Goal: Task Accomplishment & Management: Manage account settings

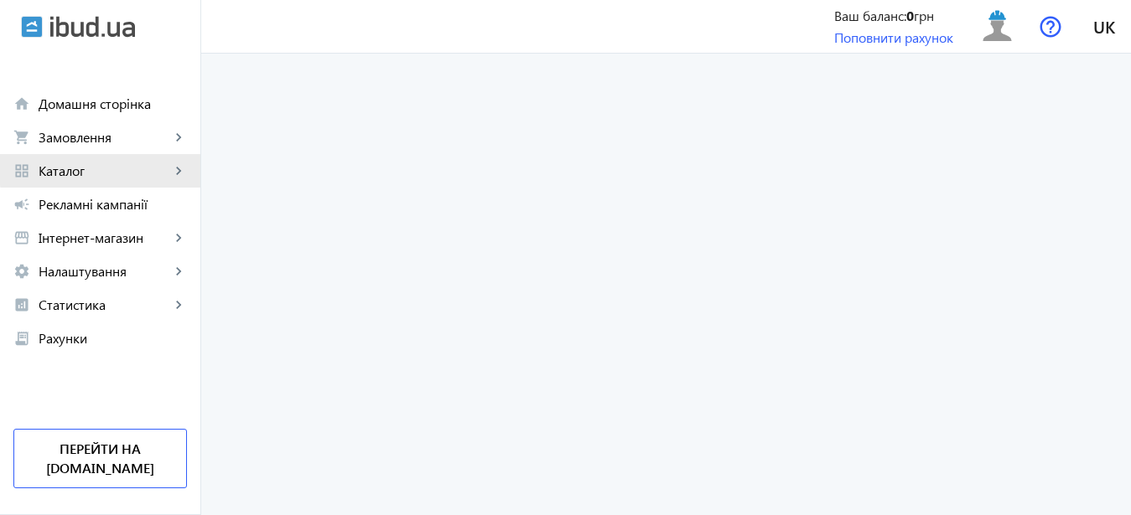
click at [178, 168] on mat-icon "keyboard_arrow_right" at bounding box center [178, 171] width 17 height 17
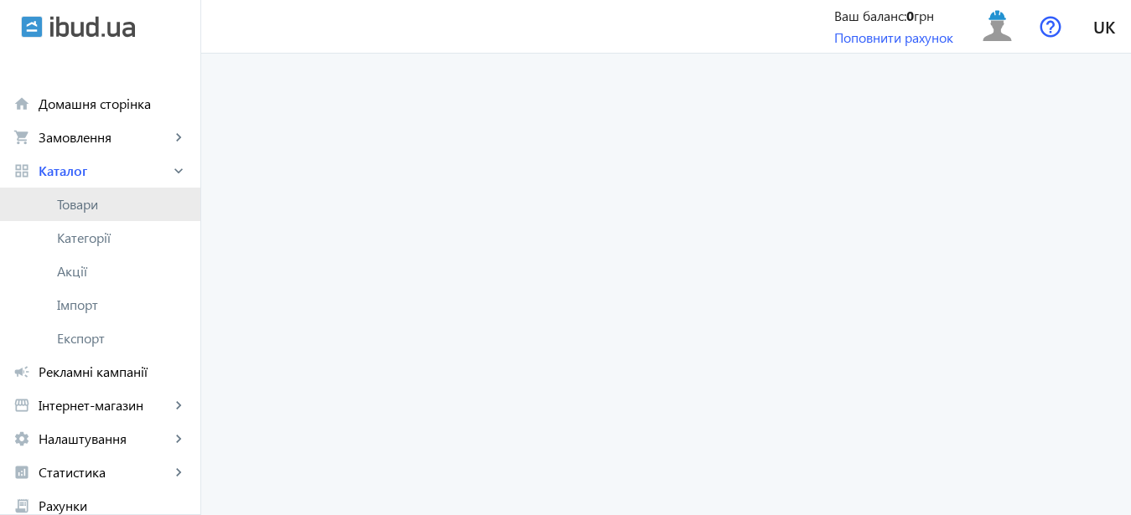
click at [85, 204] on span "Товари" at bounding box center [122, 204] width 130 height 17
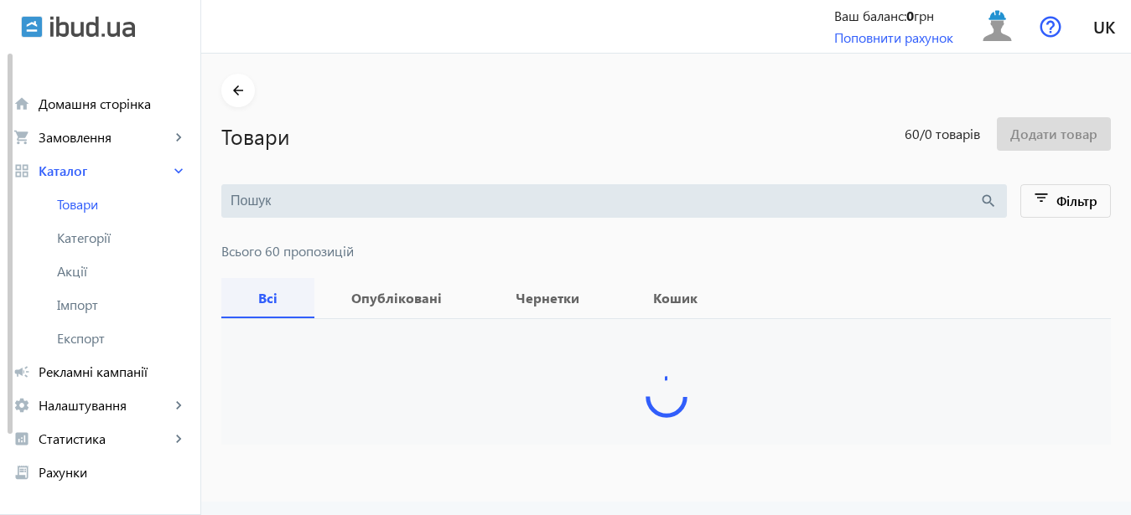
click at [251, 295] on b "Всі" at bounding box center [267, 298] width 53 height 13
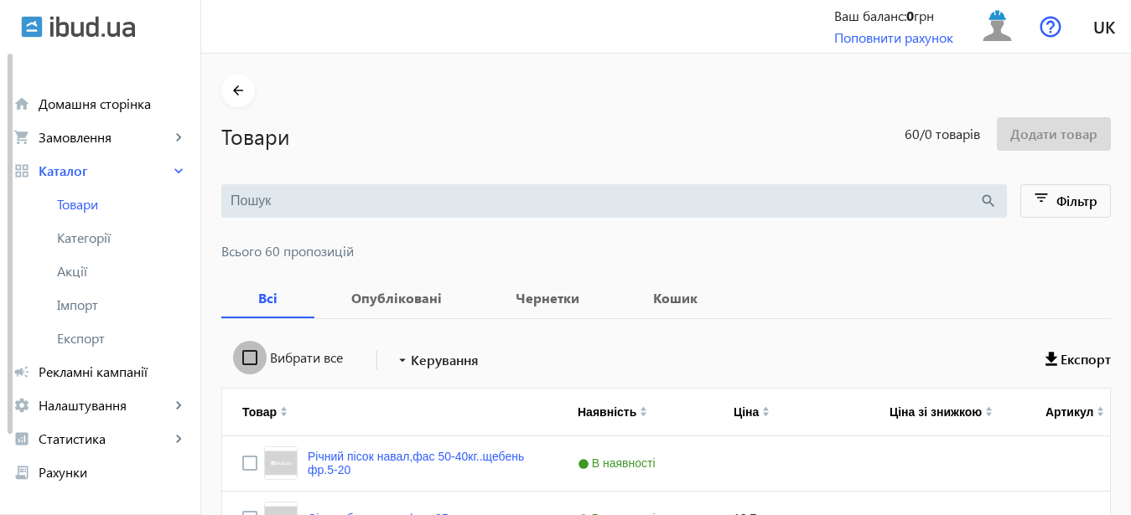
click at [237, 355] on input "Вибрати все" at bounding box center [250, 358] width 34 height 34
checkbox input "true"
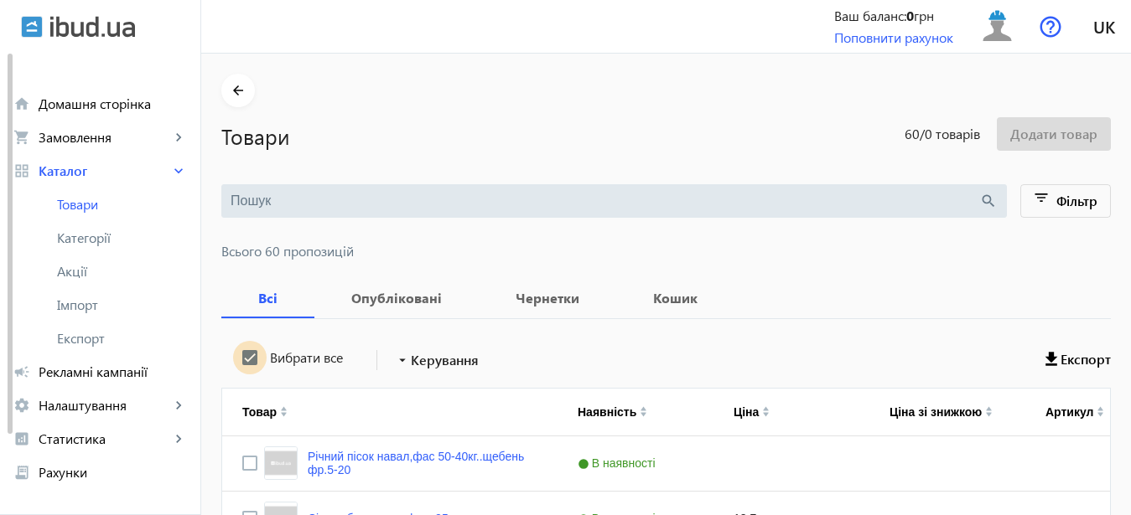
checkbox input "true"
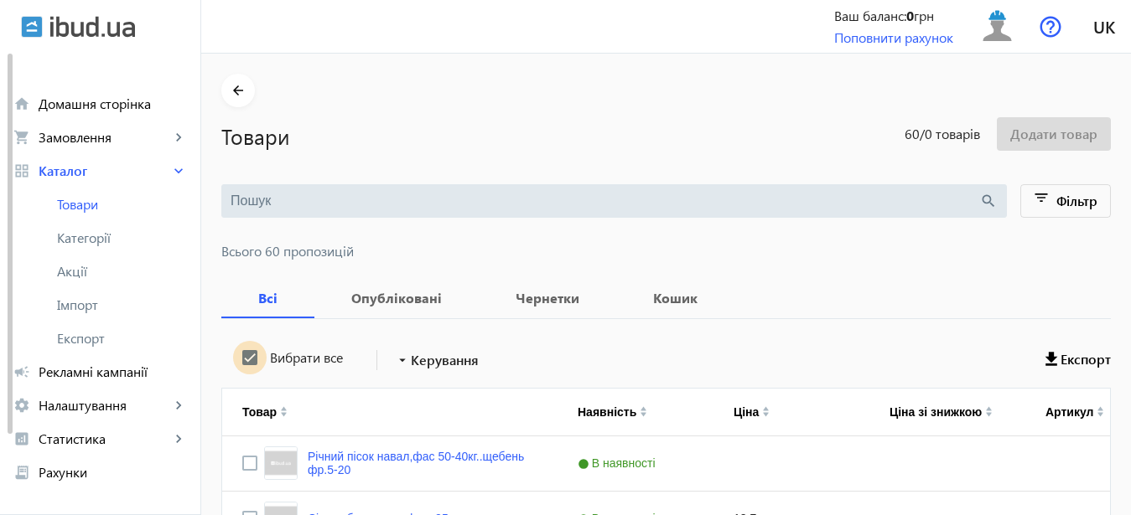
checkbox input "true"
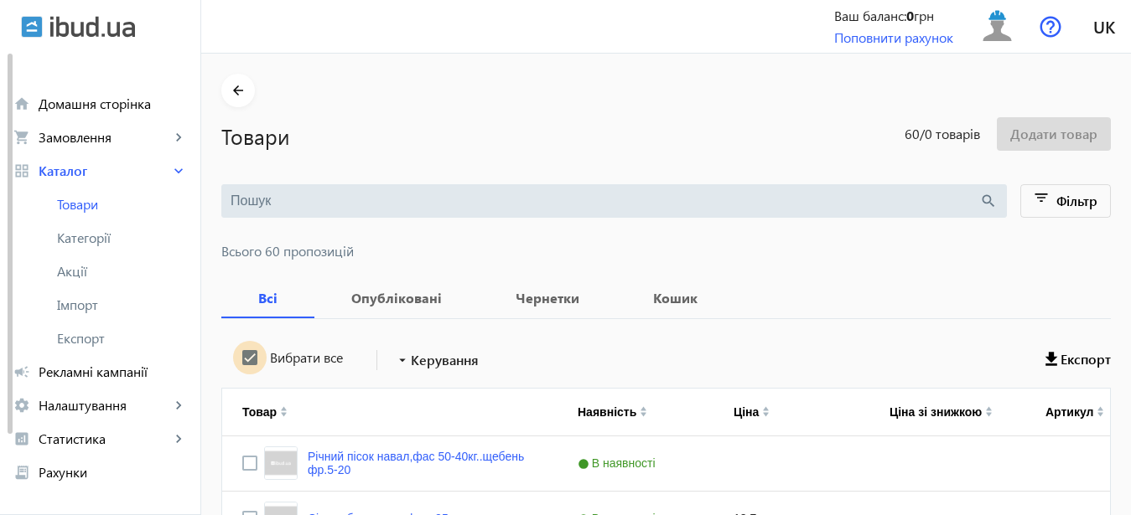
checkbox input "true"
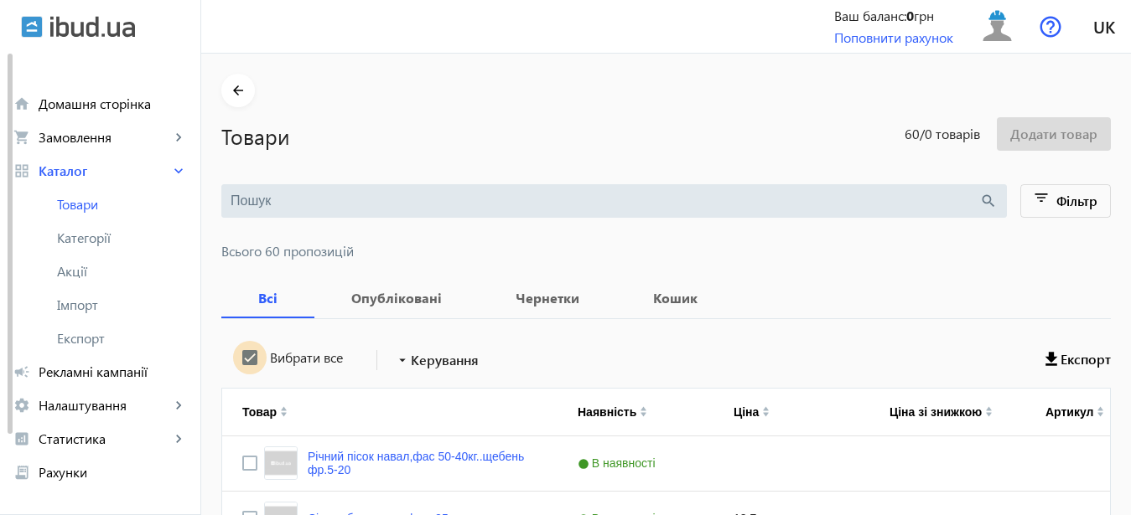
checkbox input "true"
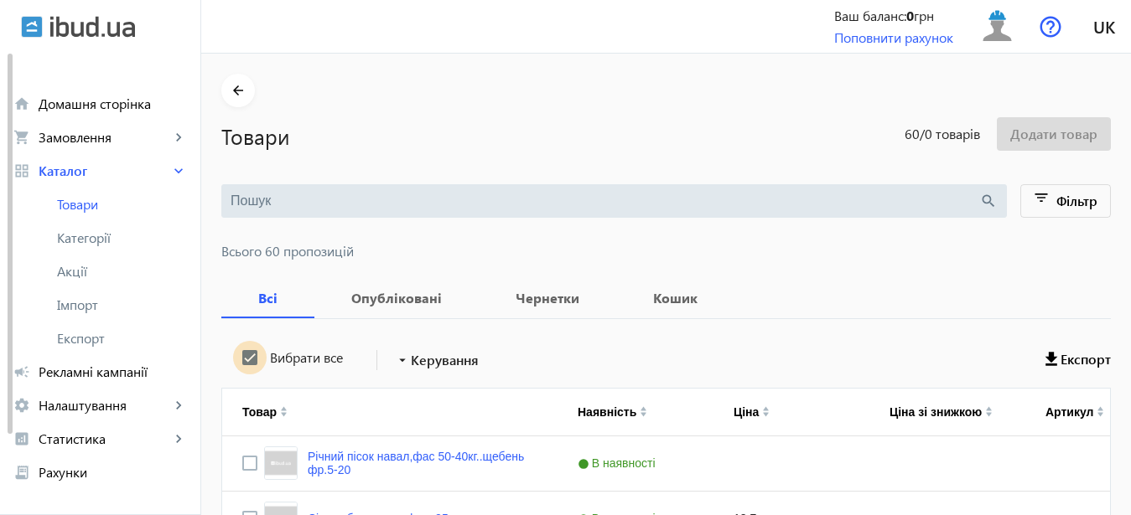
checkbox input "true"
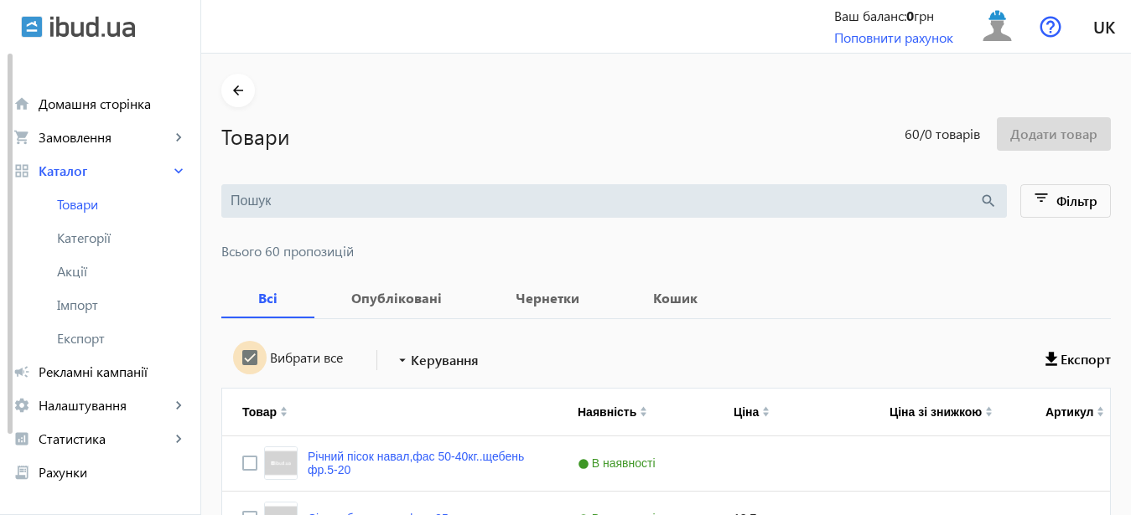
checkbox input "true"
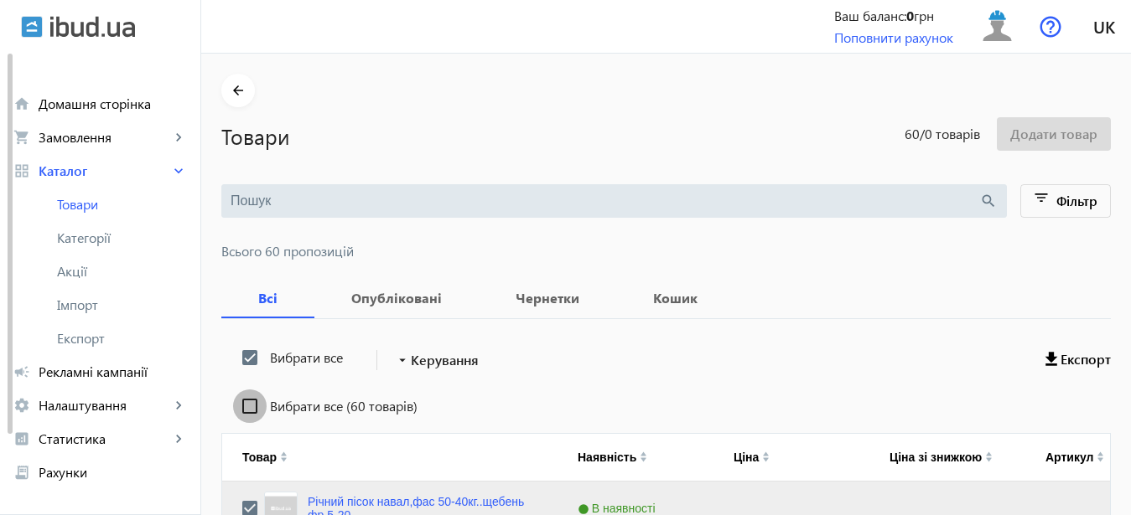
click at [241, 405] on input "Вибрати все (60 товарів)" at bounding box center [250, 407] width 34 height 34
checkbox input "true"
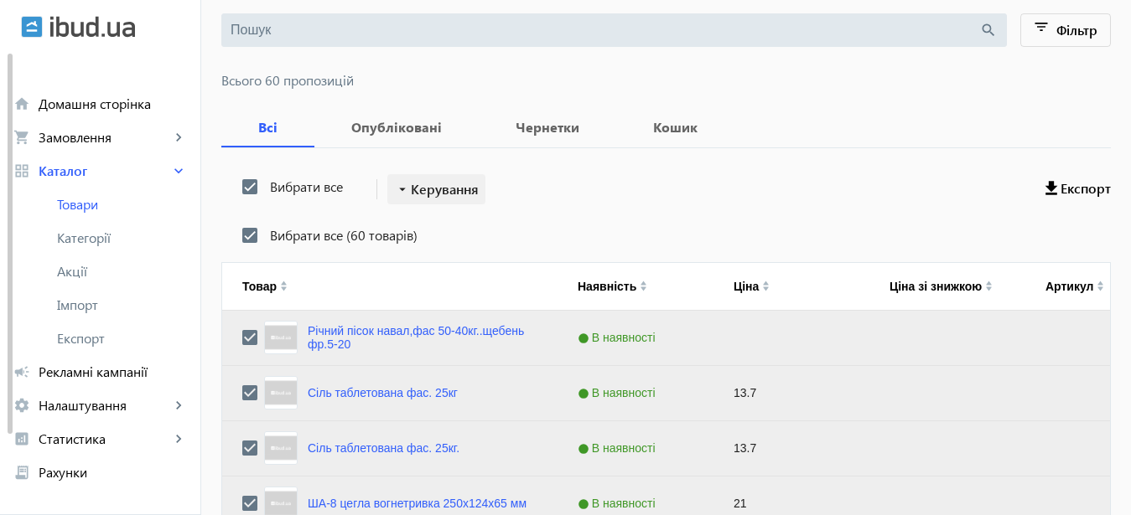
click at [462, 189] on span "Керування" at bounding box center [445, 189] width 68 height 20
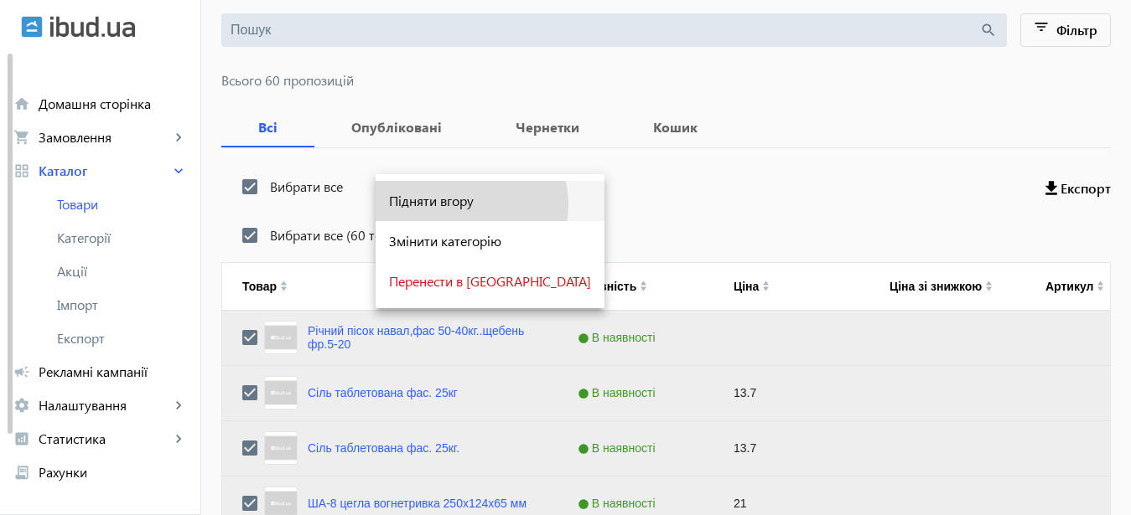
click at [470, 204] on span "Підняти вгору" at bounding box center [490, 200] width 202 height 13
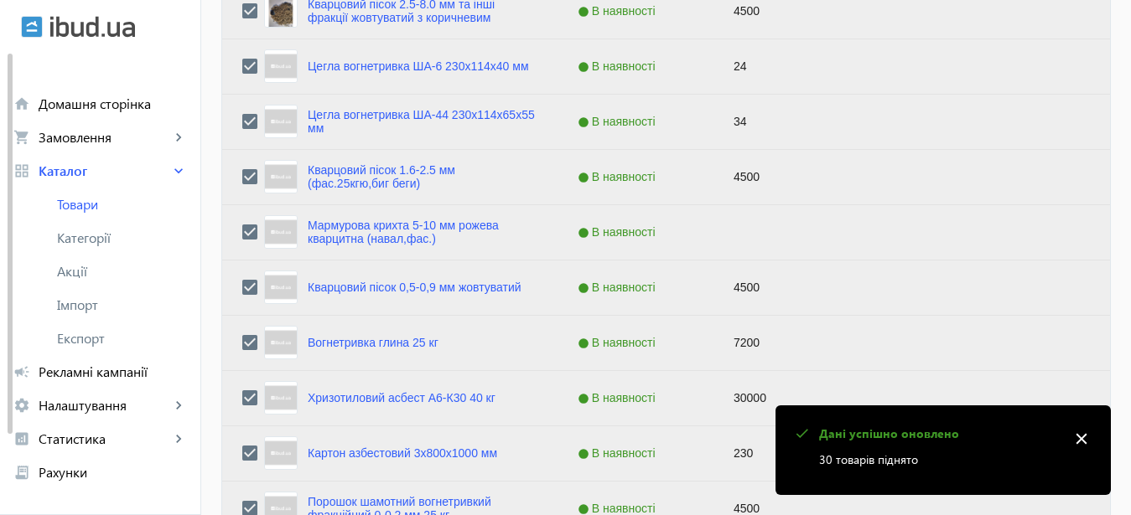
scroll to position [1791, 0]
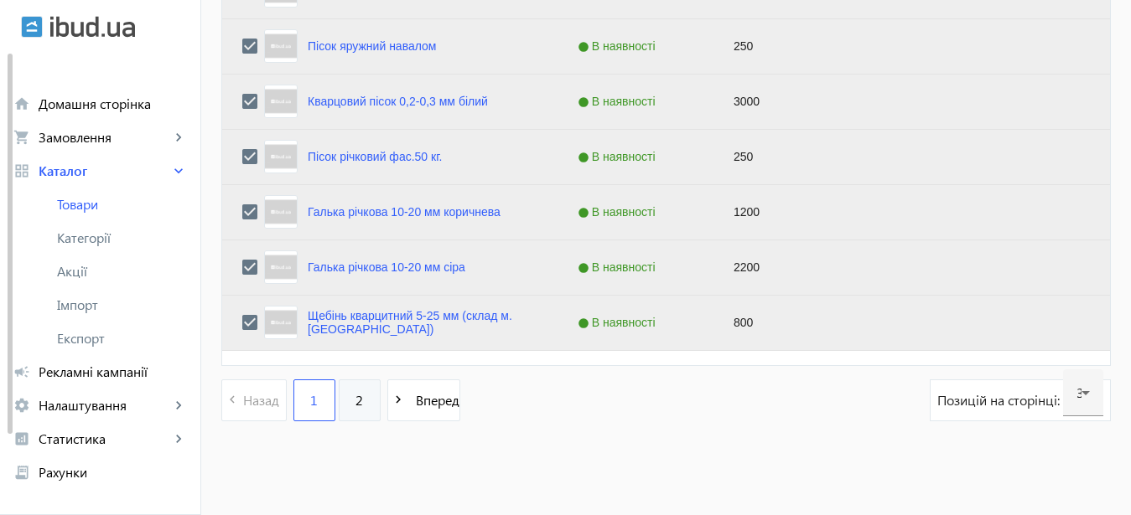
click at [355, 399] on span "2" at bounding box center [359, 400] width 8 height 18
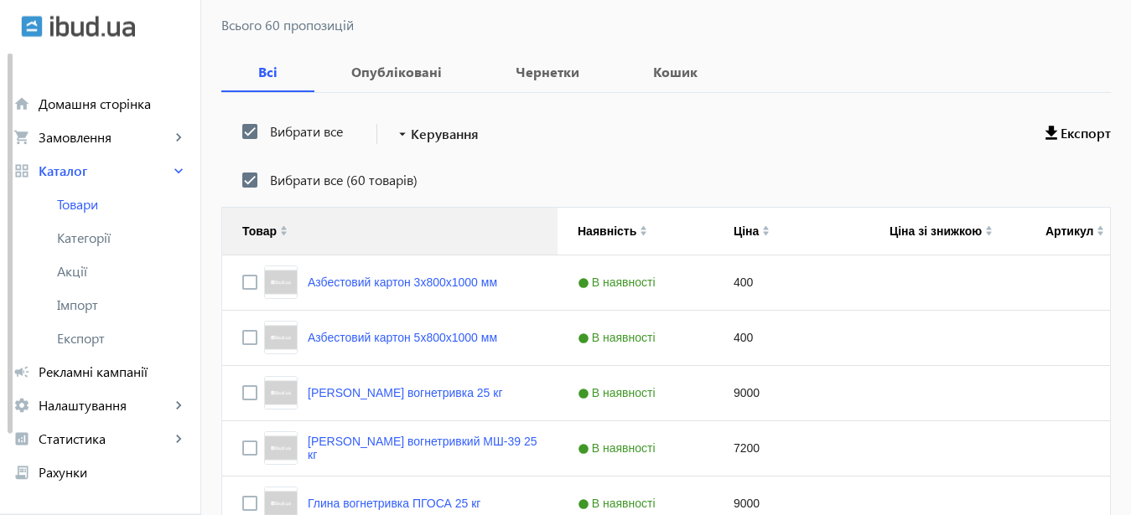
scroll to position [256, 0]
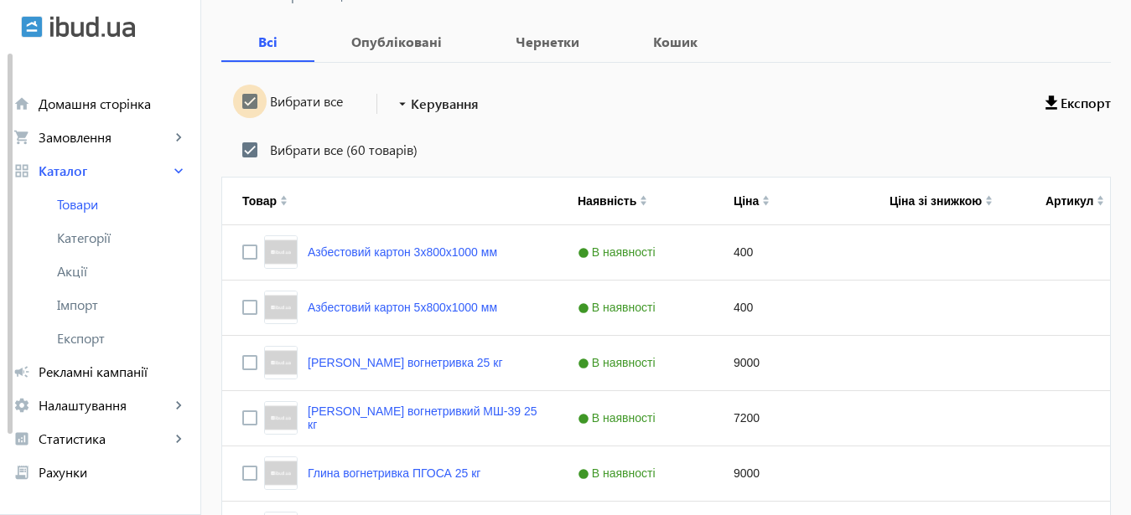
click at [235, 98] on input "Вибрати все" at bounding box center [250, 102] width 34 height 34
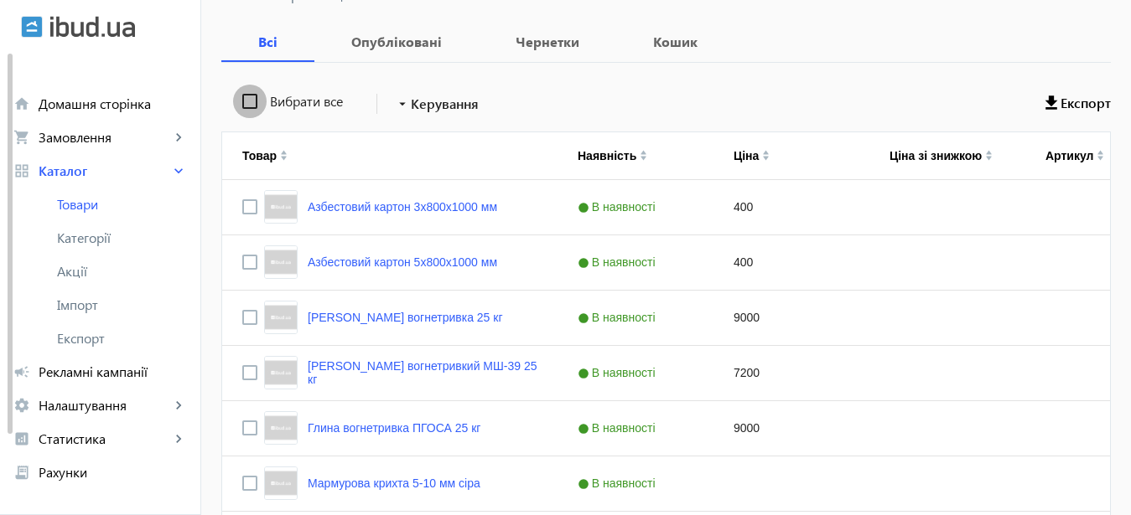
click at [238, 101] on input "Вибрати все" at bounding box center [250, 102] width 34 height 34
checkbox input "true"
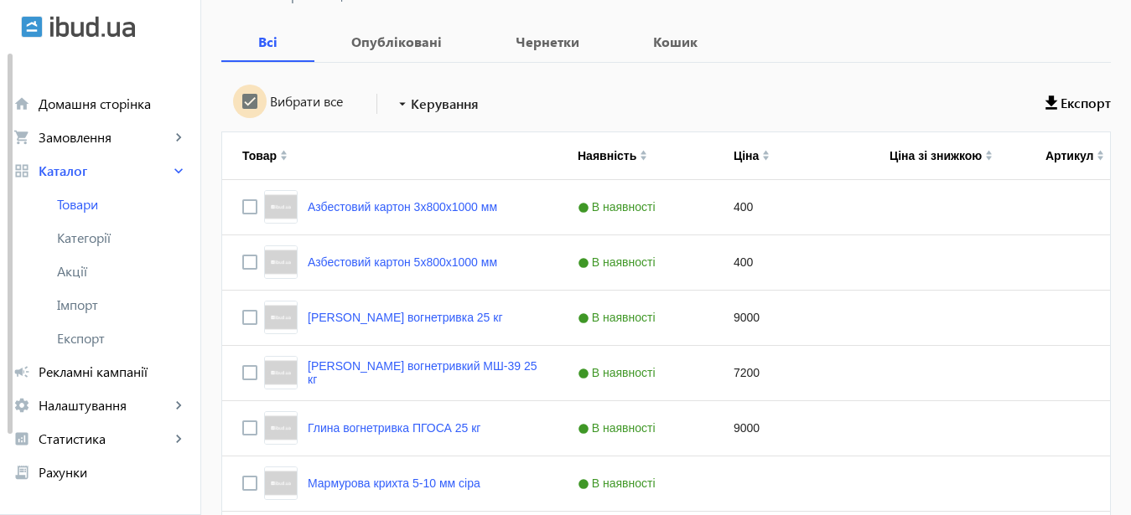
checkbox input "true"
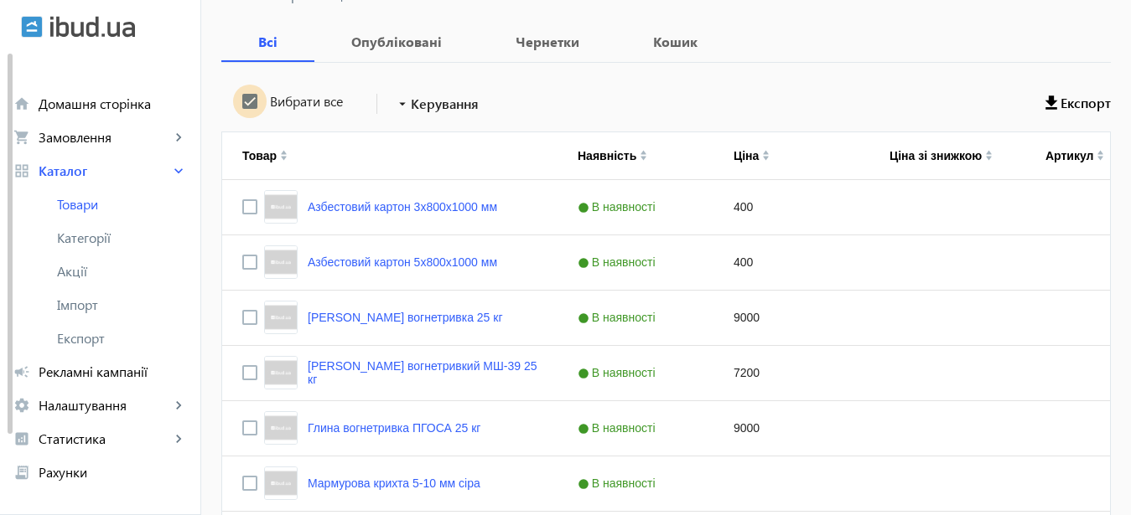
checkbox input "true"
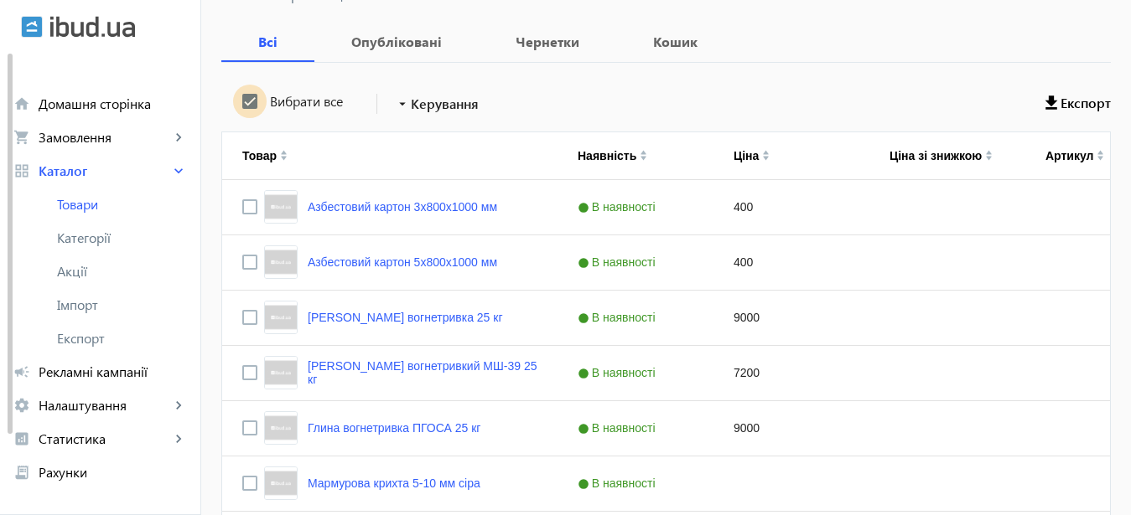
checkbox input "true"
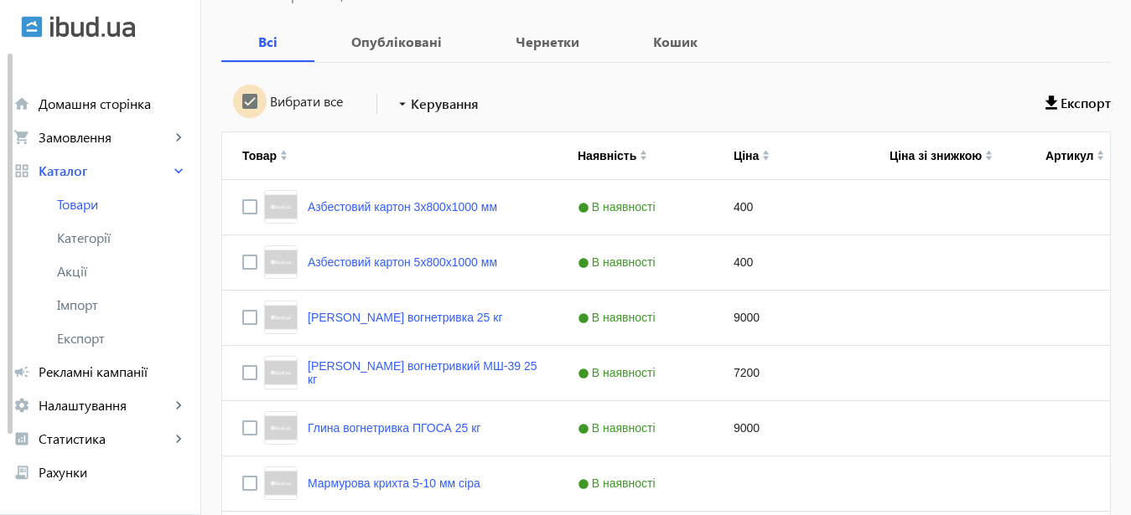
checkbox input "true"
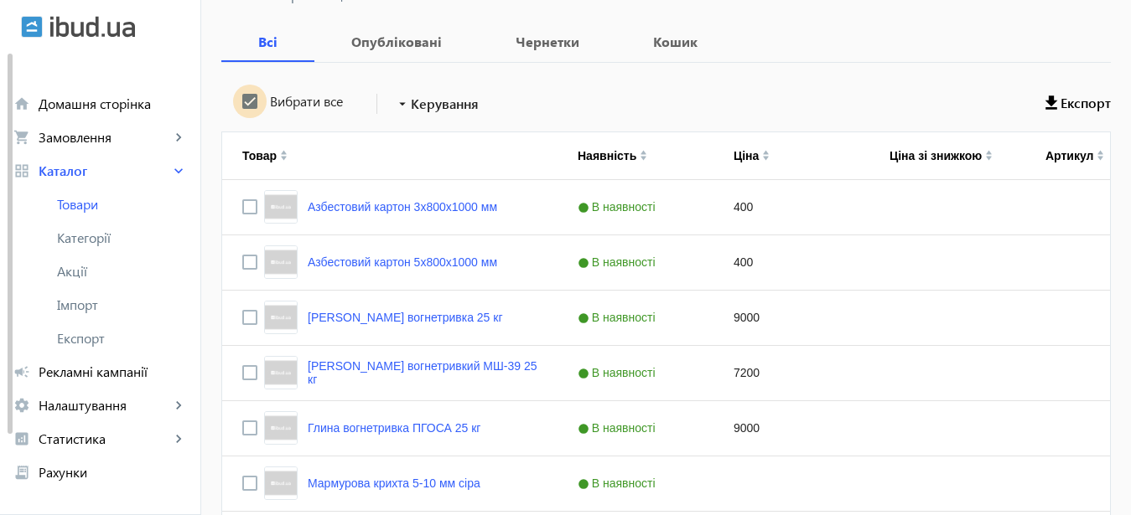
checkbox input "true"
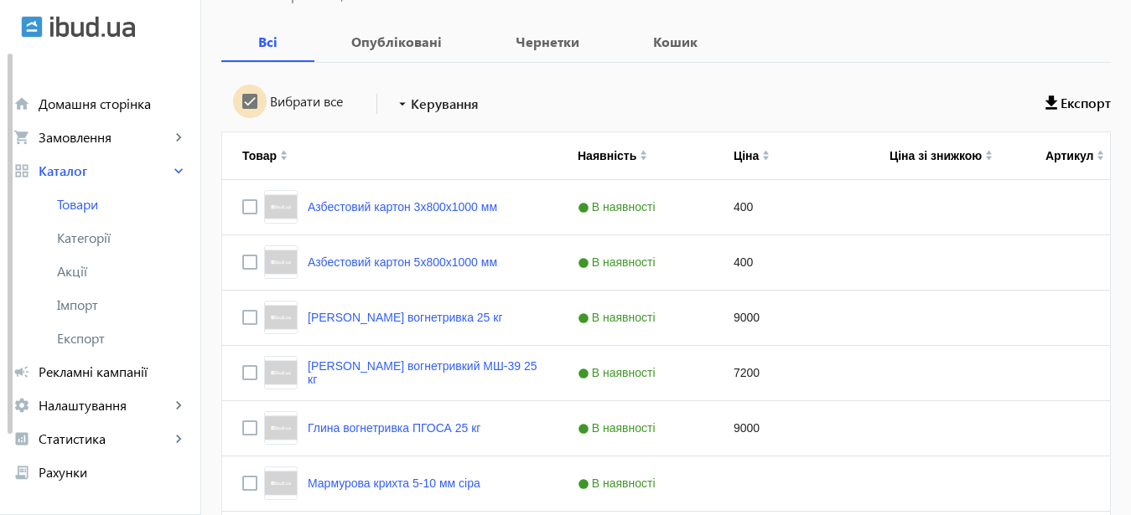
checkbox input "true"
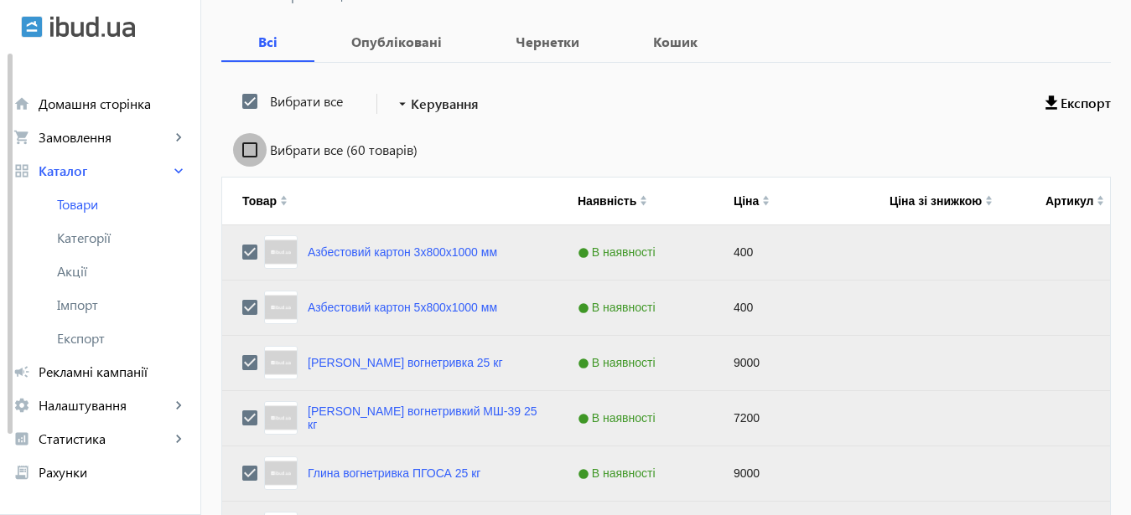
click at [236, 153] on input "Вибрати все (60 товарів)" at bounding box center [250, 150] width 34 height 34
checkbox input "false"
click at [236, 101] on input "Вибрати все" at bounding box center [250, 102] width 34 height 34
checkbox input "false"
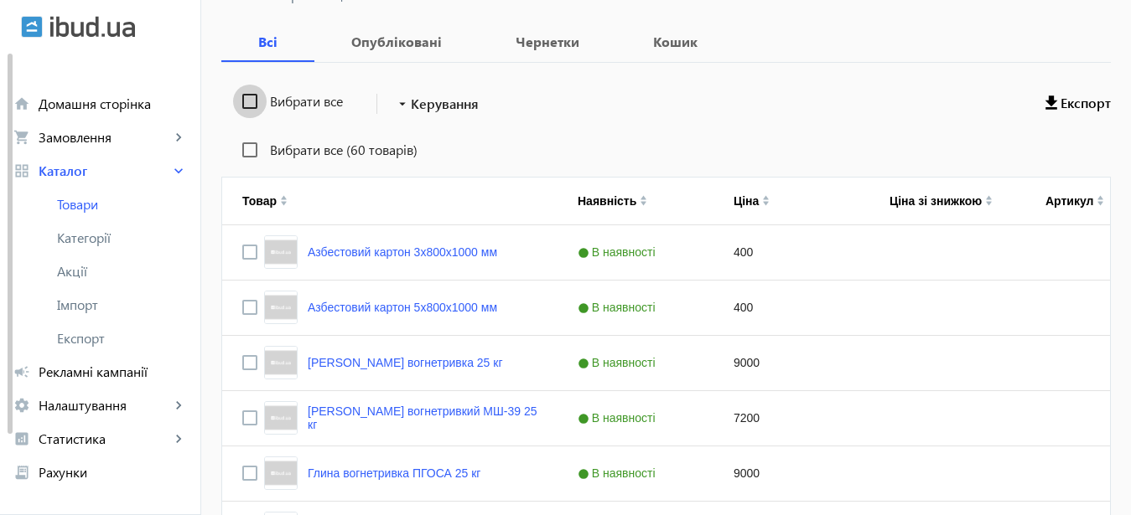
checkbox input "false"
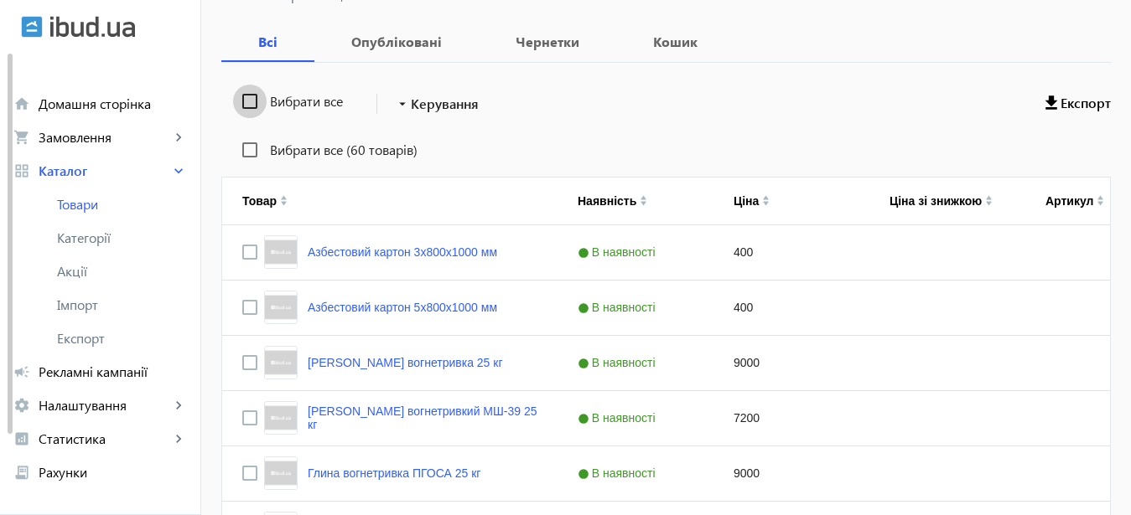
checkbox input "false"
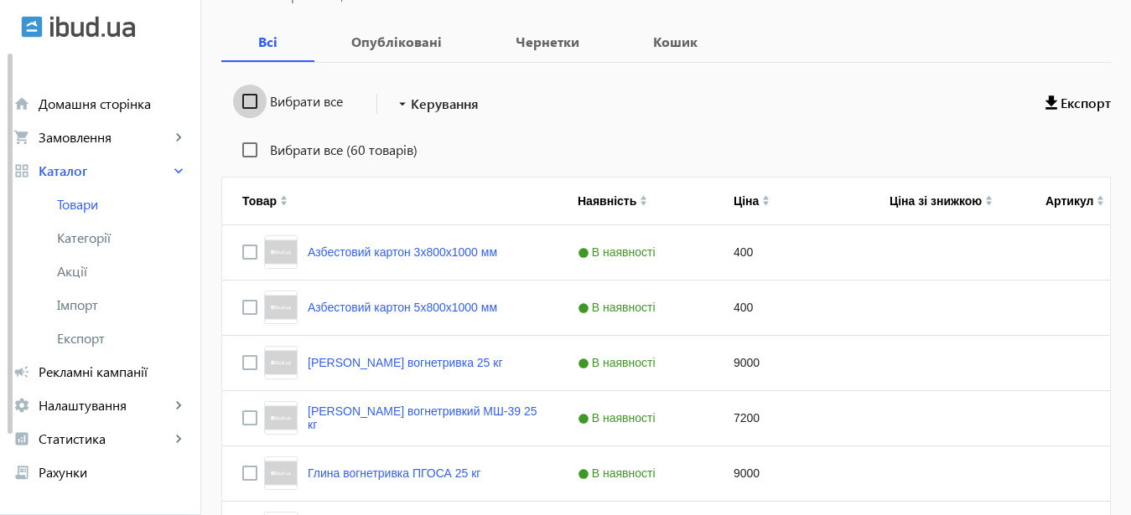
checkbox input "false"
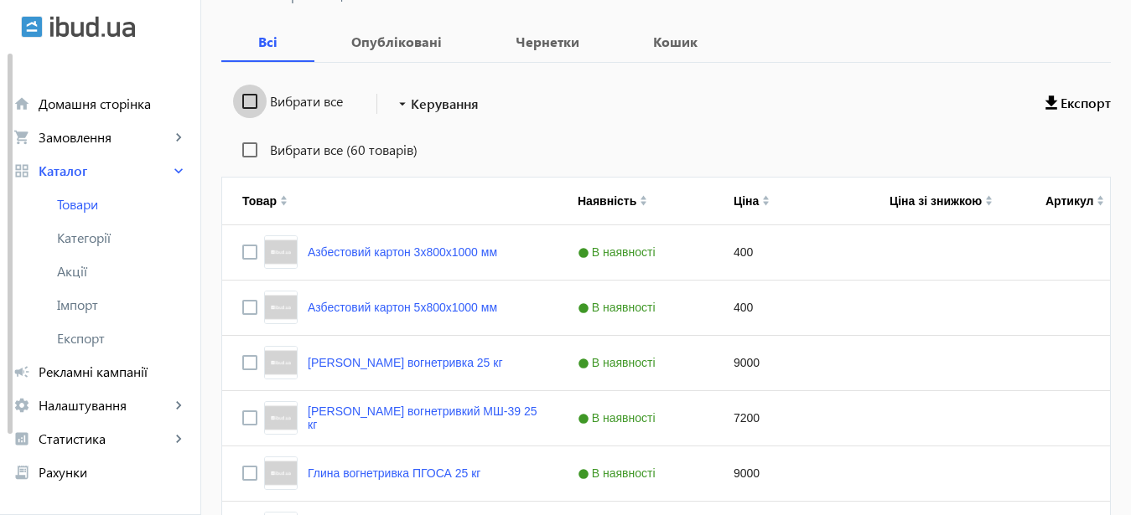
checkbox input "false"
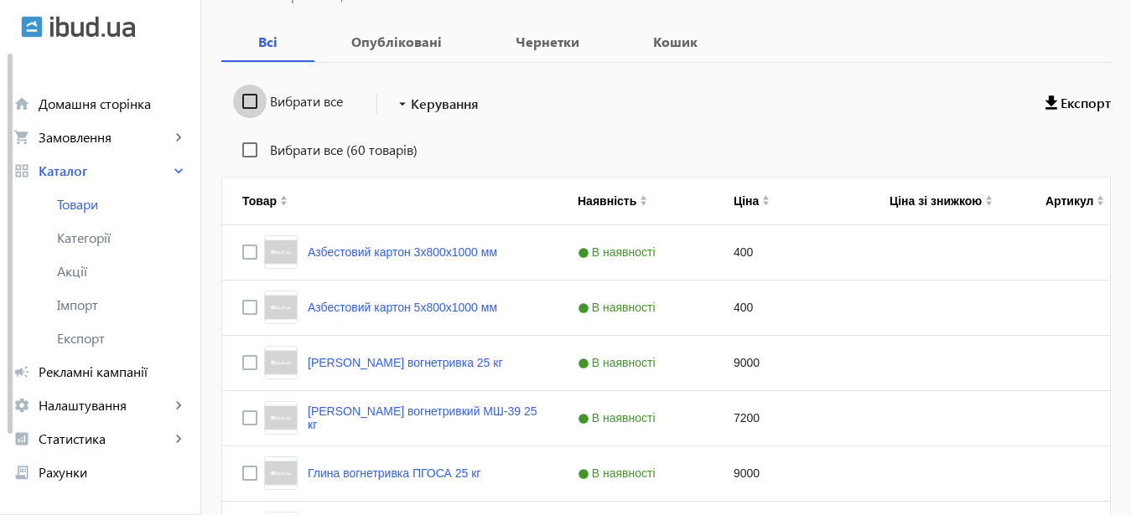
checkbox input "false"
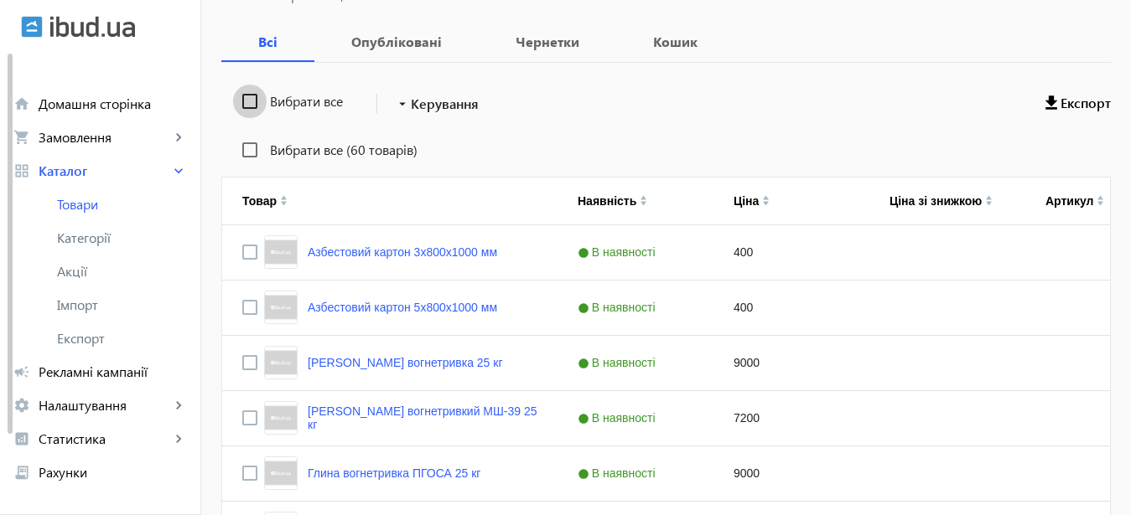
checkbox input "false"
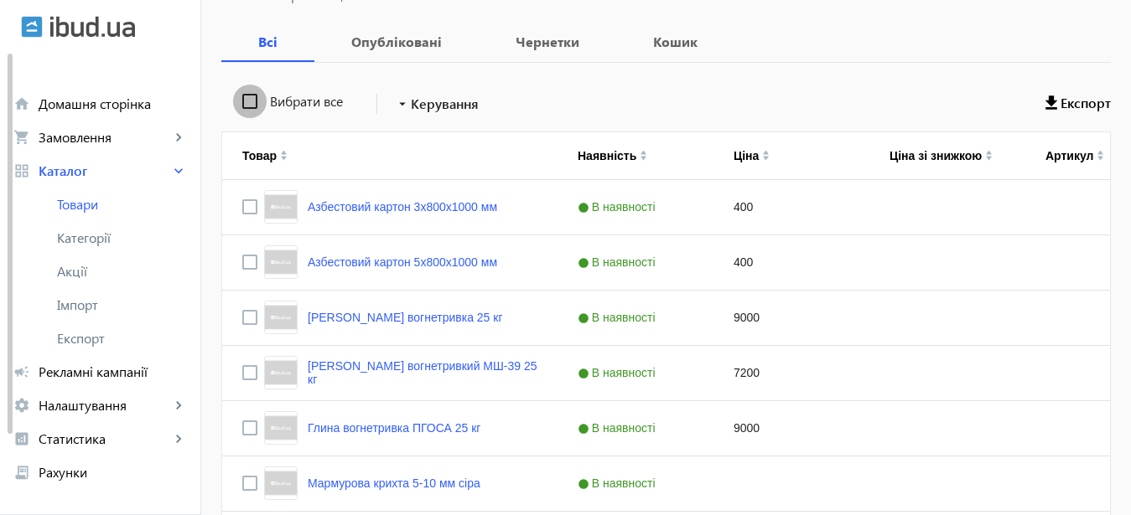
click at [236, 101] on input "Вибрати все" at bounding box center [250, 102] width 34 height 34
checkbox input "true"
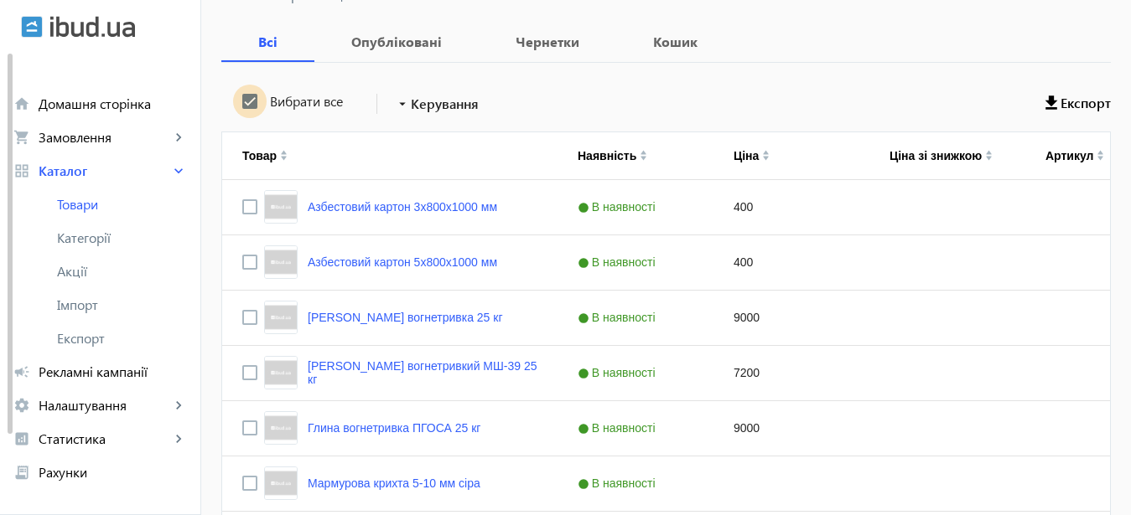
checkbox input "true"
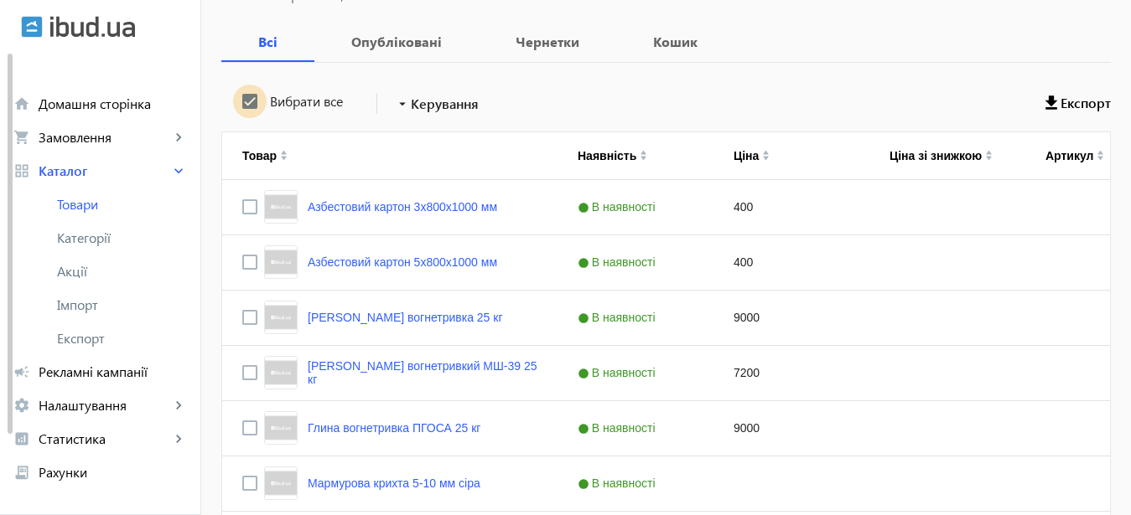
checkbox input "true"
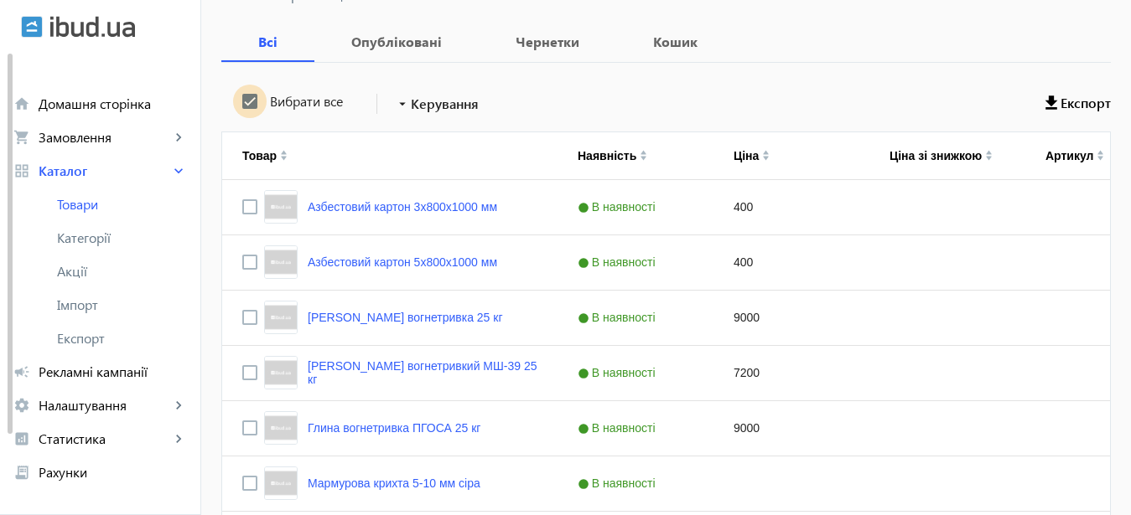
checkbox input "true"
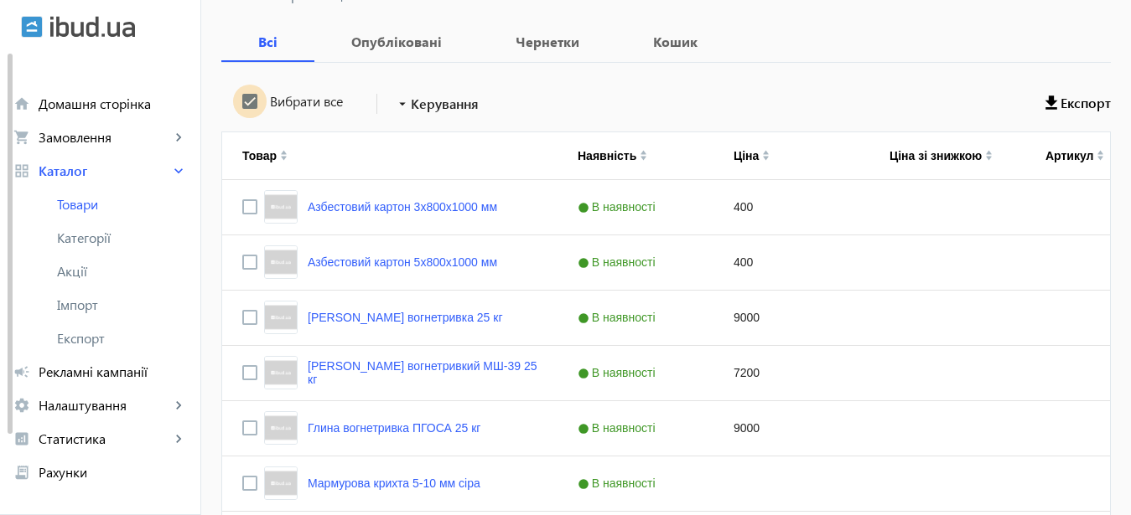
checkbox input "true"
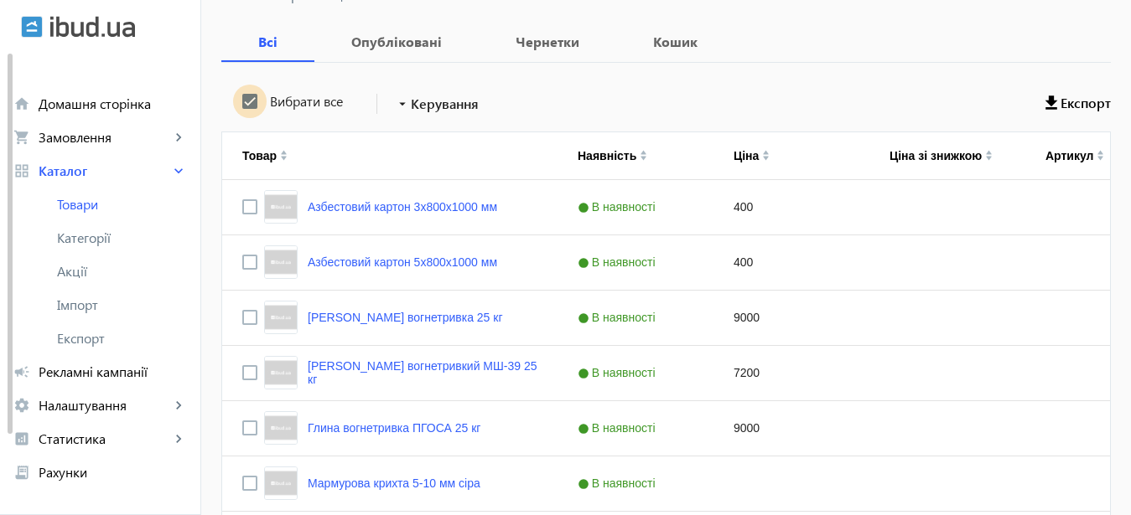
checkbox input "true"
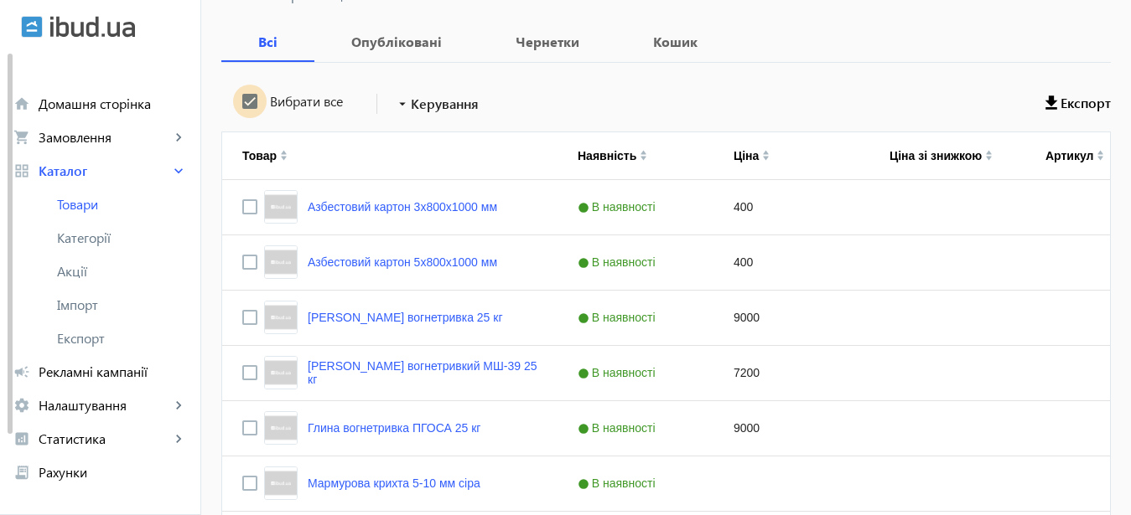
checkbox input "true"
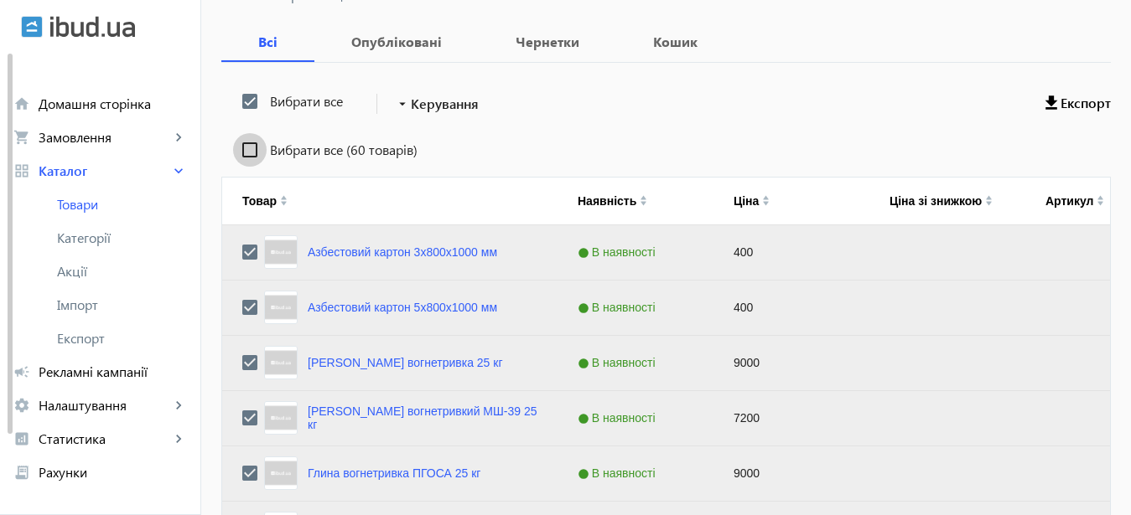
click at [239, 147] on input "Вибрати все (60 товарів)" at bounding box center [250, 150] width 34 height 34
checkbox input "true"
click at [432, 105] on span "Керування" at bounding box center [445, 104] width 68 height 20
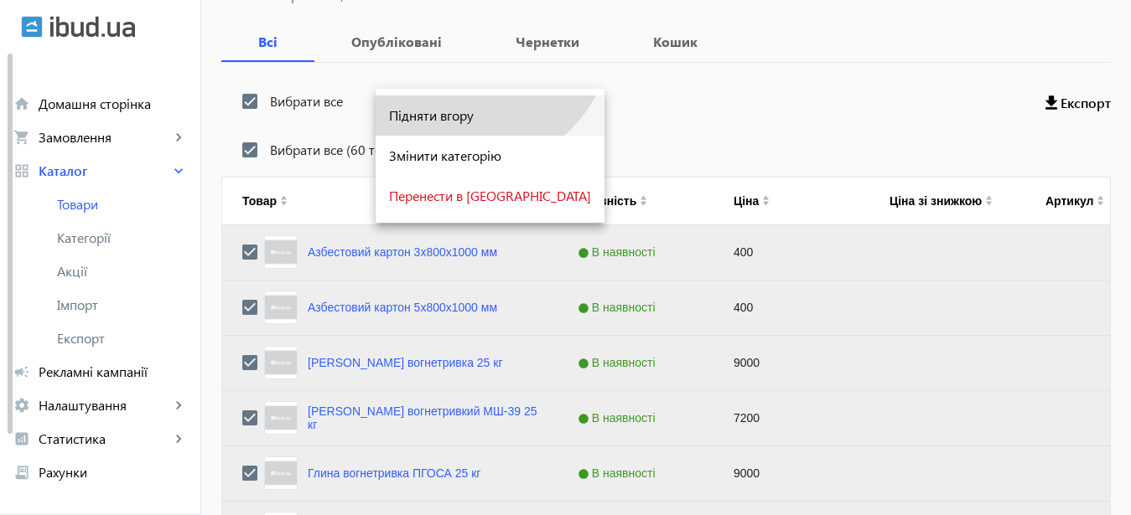
click at [469, 114] on span "Підняти вгору" at bounding box center [490, 115] width 202 height 13
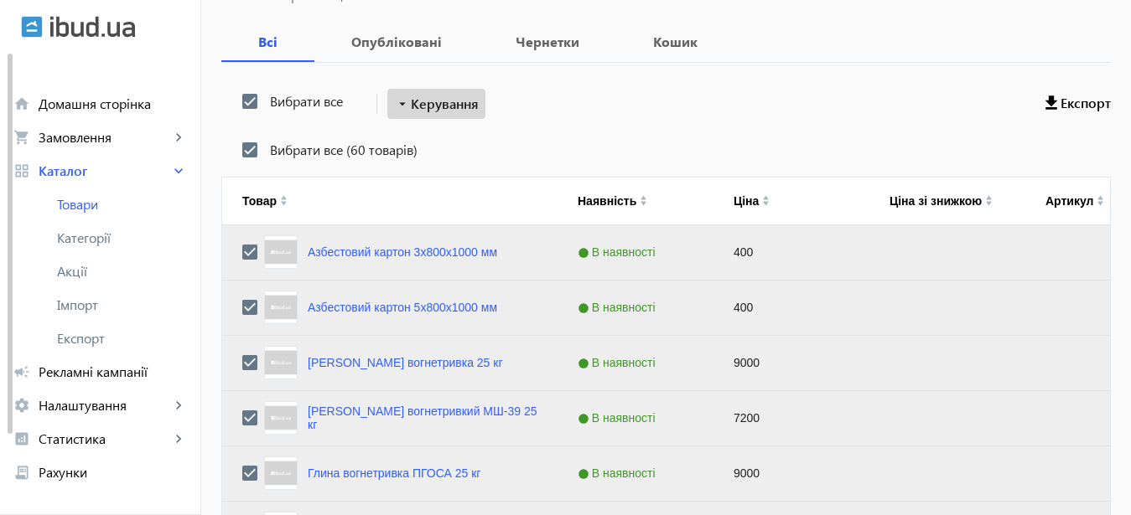
click at [394, 101] on mat-icon "arrow_drop_down" at bounding box center [402, 104] width 17 height 17
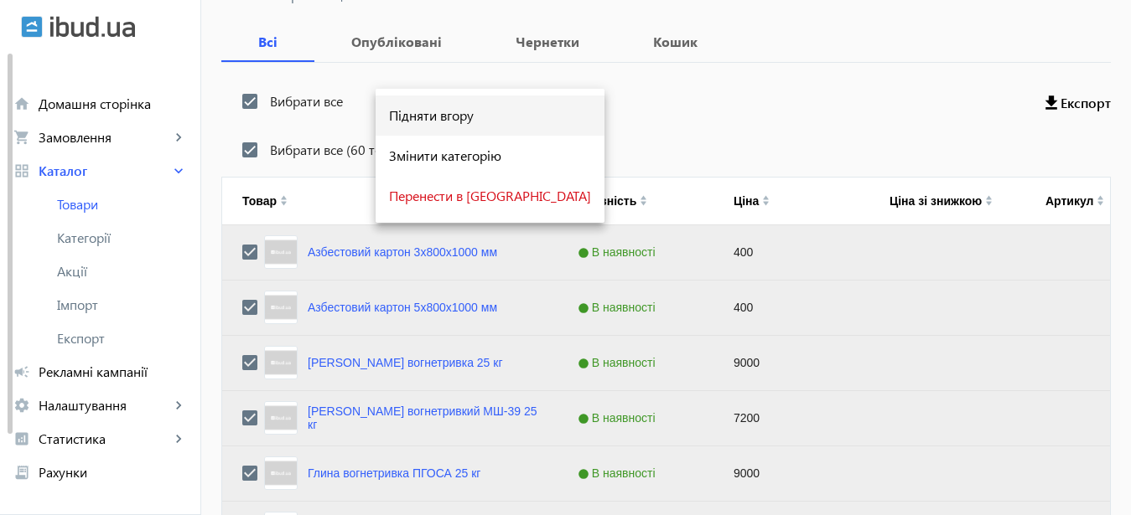
click at [432, 119] on span "Підняти вгору" at bounding box center [490, 115] width 202 height 13
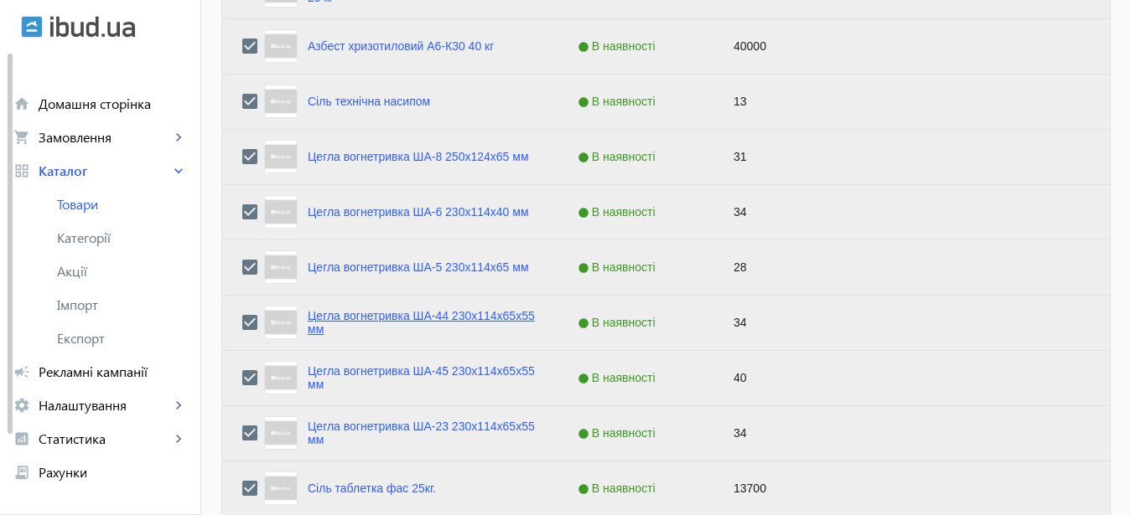
scroll to position [1791, 0]
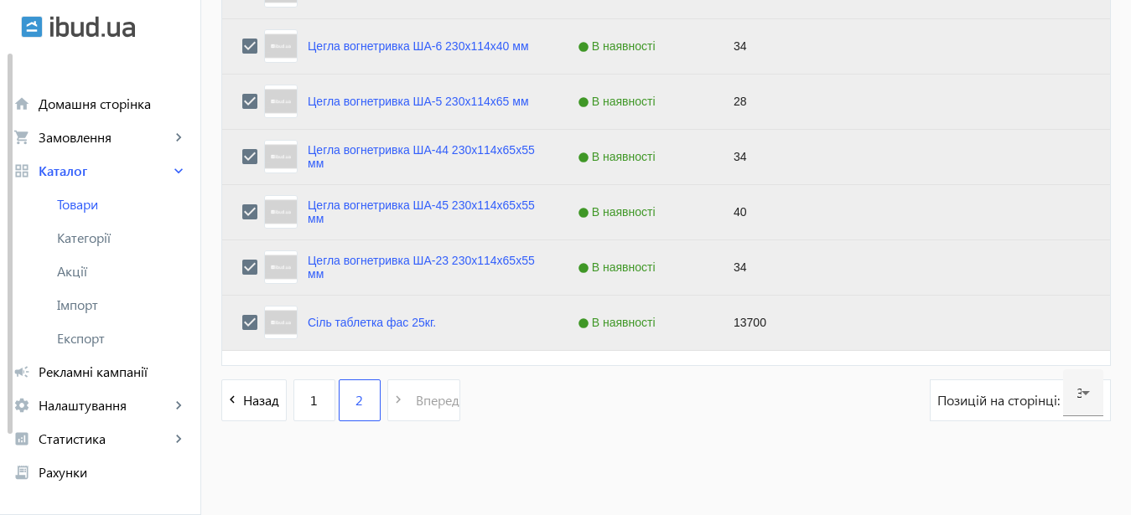
click at [386, 399] on pagination-template "navigate_before Назад 1 2 navigate_next Вперед" at bounding box center [340, 401] width 239 height 42
